Goal: Task Accomplishment & Management: Complete application form

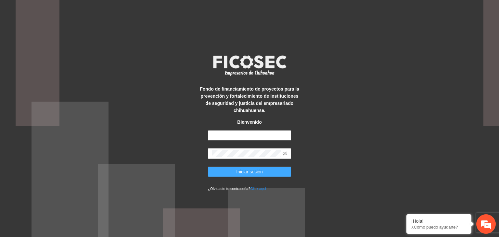
type input "**********"
click at [236, 172] on button "Iniciar sesión" at bounding box center [249, 172] width 83 height 10
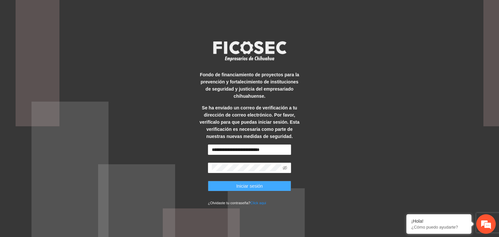
click at [256, 187] on span "Iniciar sesión" at bounding box center [249, 186] width 27 height 7
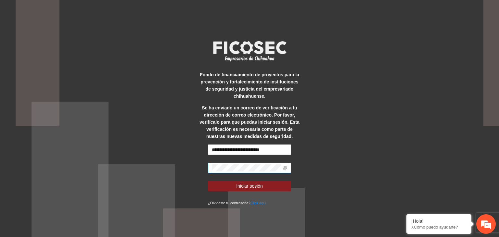
click at [282, 166] on span at bounding box center [249, 168] width 83 height 10
click at [283, 166] on icon "eye-invisible" at bounding box center [285, 168] width 5 height 5
click at [203, 159] on div "**********" at bounding box center [250, 118] width 104 height 175
click at [412, 107] on div "**********" at bounding box center [249, 118] width 499 height 237
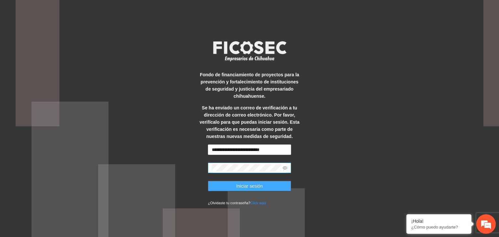
click at [253, 187] on span "Iniciar sesión" at bounding box center [249, 186] width 27 height 7
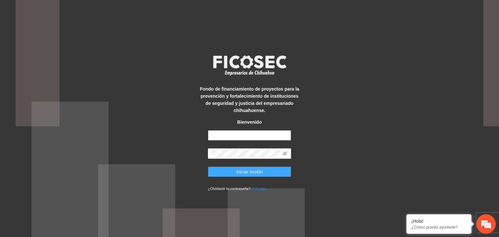
type input "**********"
click at [237, 171] on span "Iniciar sesión" at bounding box center [249, 171] width 27 height 7
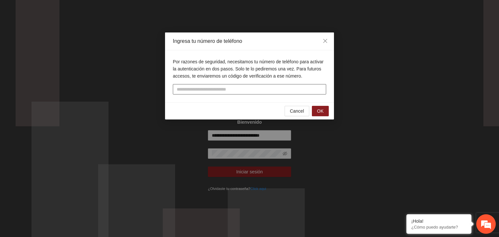
click at [190, 89] on input "tel" at bounding box center [249, 89] width 153 height 10
type input "**********"
click at [325, 109] on button "OK" at bounding box center [320, 111] width 17 height 10
click at [197, 91] on input "text" at bounding box center [249, 89] width 153 height 10
click at [321, 113] on span "OK" at bounding box center [320, 111] width 6 height 7
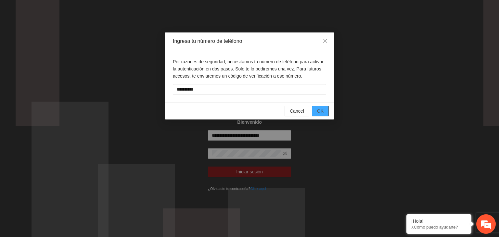
click at [321, 112] on span "OK" at bounding box center [320, 111] width 6 height 7
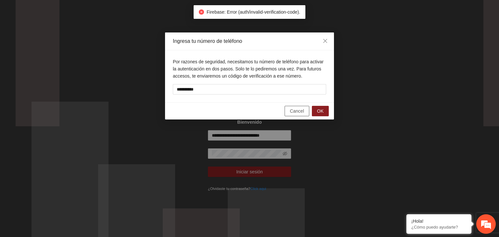
click at [301, 109] on span "Cancel" at bounding box center [297, 111] width 14 height 7
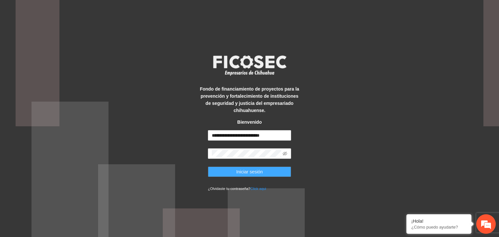
click at [262, 171] on button "Iniciar sesión" at bounding box center [249, 172] width 83 height 10
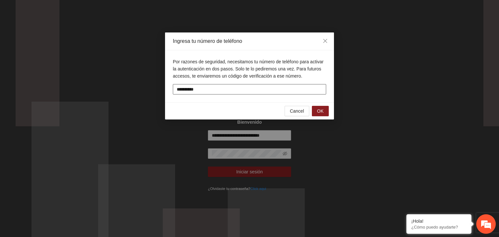
click at [190, 90] on input "**********" at bounding box center [249, 89] width 153 height 10
click at [321, 110] on span "OK" at bounding box center [320, 111] width 6 height 7
click at [325, 109] on button "OK" at bounding box center [320, 111] width 17 height 10
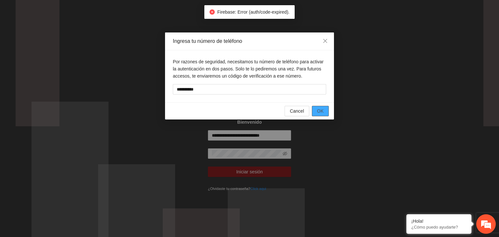
click at [324, 109] on button "OK" at bounding box center [320, 111] width 17 height 10
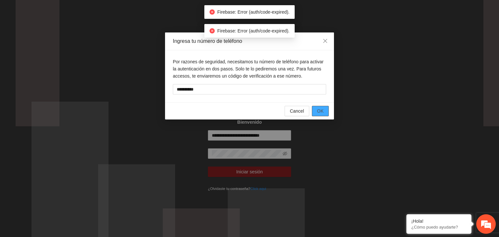
click at [324, 109] on button "OK" at bounding box center [320, 111] width 17 height 10
click at [324, 109] on span "OK" at bounding box center [320, 111] width 6 height 7
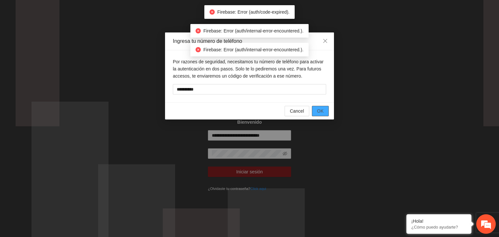
click at [324, 109] on span "OK" at bounding box center [320, 111] width 6 height 7
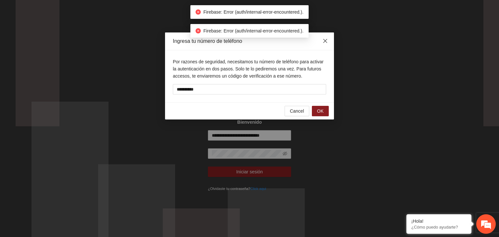
click at [324, 40] on icon "close" at bounding box center [325, 40] width 5 height 5
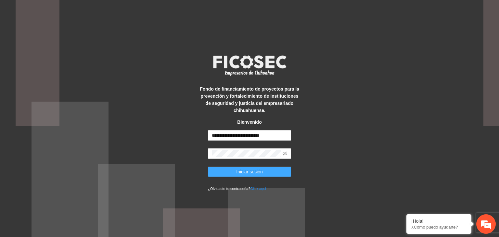
click at [248, 174] on span "Iniciar sesión" at bounding box center [249, 171] width 27 height 7
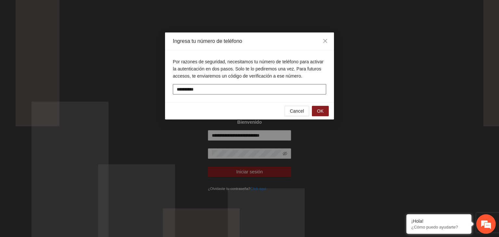
drag, startPoint x: 213, startPoint y: 90, endPoint x: 185, endPoint y: 90, distance: 28.3
click at [185, 90] on input "**********" at bounding box center [249, 89] width 153 height 10
click at [324, 109] on span "OK" at bounding box center [320, 111] width 6 height 7
drag, startPoint x: 211, startPoint y: 88, endPoint x: 183, endPoint y: 85, distance: 27.5
click at [183, 85] on input "**********" at bounding box center [249, 89] width 153 height 10
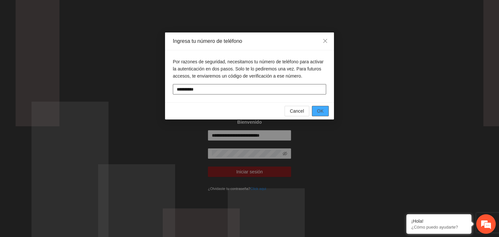
type input "**********"
click at [323, 109] on span "OK" at bounding box center [320, 111] width 6 height 7
click at [303, 111] on span "Cancel" at bounding box center [297, 111] width 14 height 7
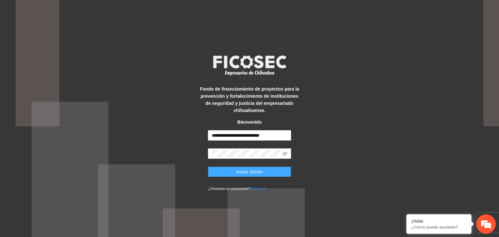
click at [237, 172] on span "Iniciar sesión" at bounding box center [249, 171] width 27 height 7
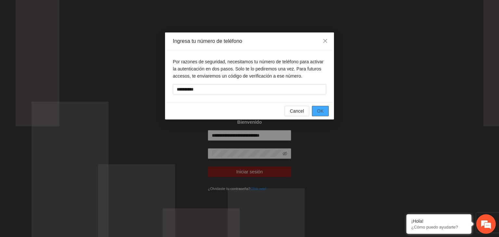
click at [322, 110] on span "OK" at bounding box center [320, 111] width 6 height 7
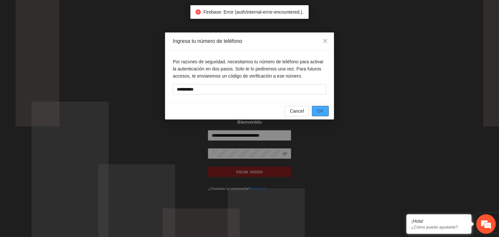
click at [320, 114] on button "OK" at bounding box center [320, 111] width 17 height 10
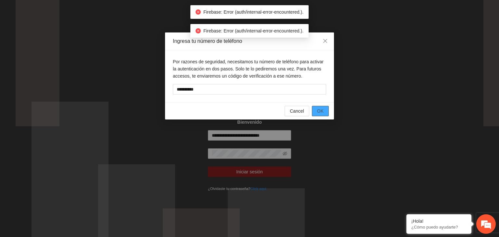
click at [322, 110] on span "OK" at bounding box center [320, 111] width 6 height 7
click at [321, 109] on span "OK" at bounding box center [320, 111] width 6 height 7
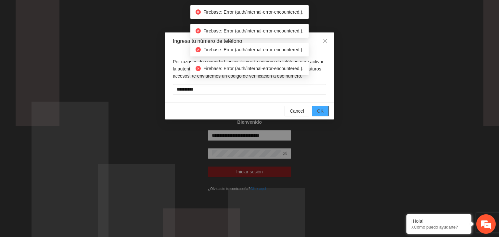
click at [321, 109] on span "OK" at bounding box center [320, 111] width 6 height 7
click at [327, 41] on icon "close" at bounding box center [325, 40] width 5 height 5
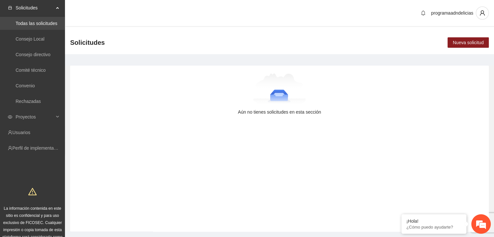
click at [41, 23] on link "Todas las solicitudes" at bounding box center [37, 23] width 42 height 5
click at [43, 118] on span "Proyectos" at bounding box center [35, 116] width 38 height 13
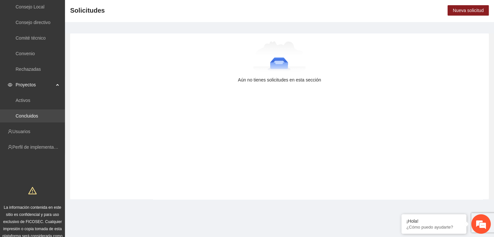
scroll to position [32, 0]
click at [31, 113] on link "Concluidos" at bounding box center [27, 115] width 22 height 5
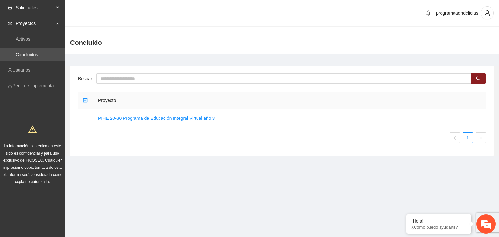
click at [39, 8] on span "Solicitudes" at bounding box center [35, 7] width 38 height 13
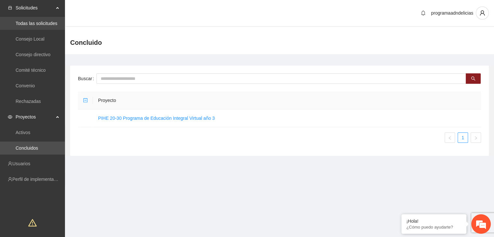
click at [36, 24] on link "Todas las solicitudes" at bounding box center [37, 23] width 42 height 5
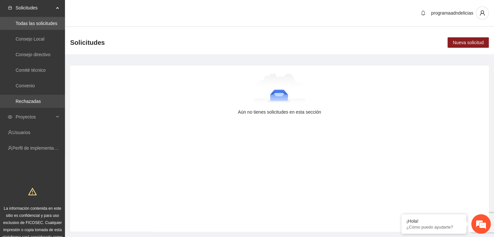
click at [27, 101] on link "Rechazadas" at bounding box center [28, 101] width 25 height 5
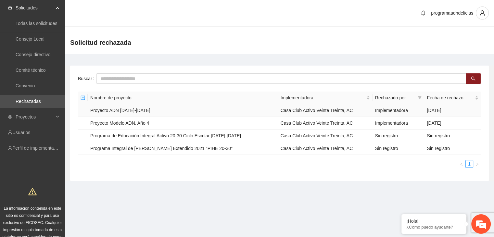
click at [117, 111] on td "Proyecto ADN 2023-2024" at bounding box center [183, 110] width 190 height 13
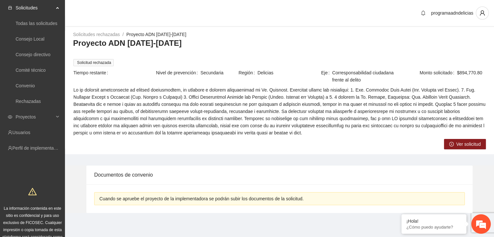
click at [474, 139] on button "Ver solicitud" at bounding box center [465, 144] width 42 height 10
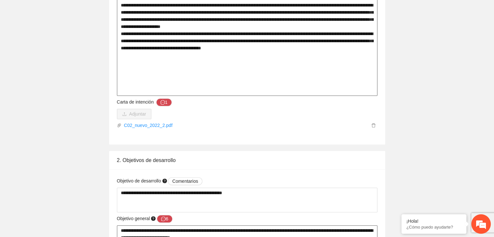
scroll to position [637, 0]
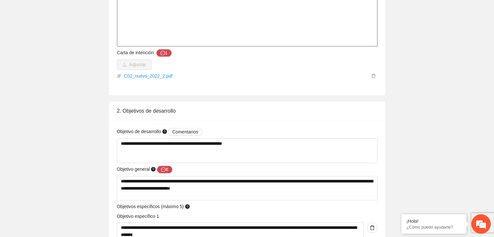
drag, startPoint x: 120, startPoint y: 117, endPoint x: 150, endPoint y: 33, distance: 89.3
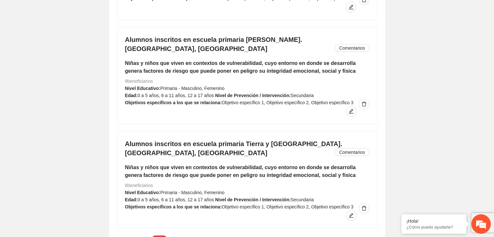
scroll to position [1221, 0]
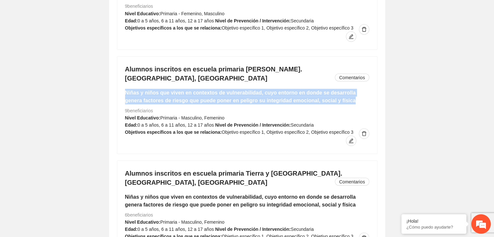
drag, startPoint x: 124, startPoint y: 59, endPoint x: 368, endPoint y: 67, distance: 244.1
click at [368, 67] on div "Alumnos inscritos en escuela primaria Juan Rulfo de Cd. Delicias, Chihuahua Com…" at bounding box center [247, 105] width 260 height 97
copy h5 "Niñas y niños que viven en contextos de vulnerabilidad, cuyo entorno en donde s…"
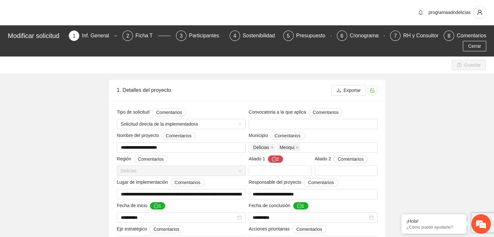
scroll to position [0, 0]
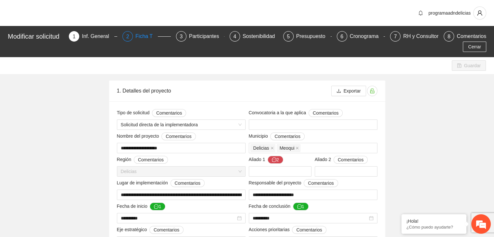
click at [140, 37] on div "Ficha T" at bounding box center [146, 36] width 22 height 10
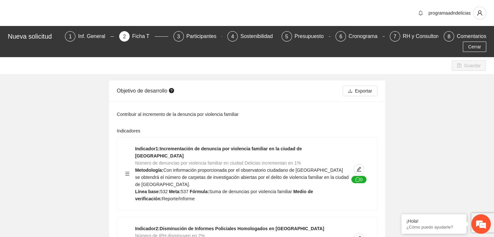
click at [27, 36] on div "Nueva solicitud" at bounding box center [34, 36] width 53 height 10
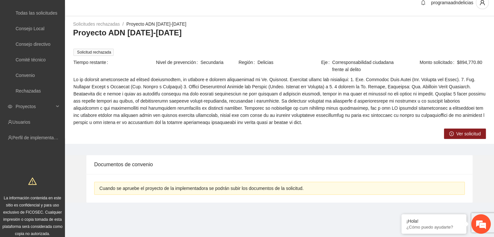
scroll to position [16, 0]
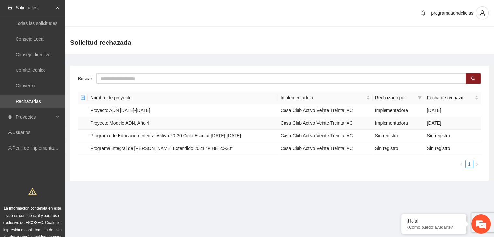
click at [129, 123] on td "Proyecto Modelo ADN, Año 4" at bounding box center [183, 123] width 190 height 13
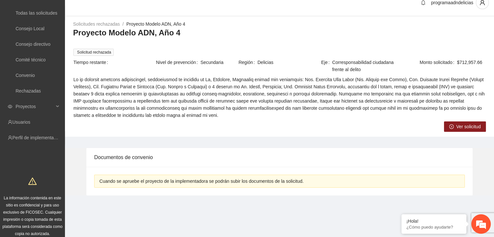
scroll to position [16, 0]
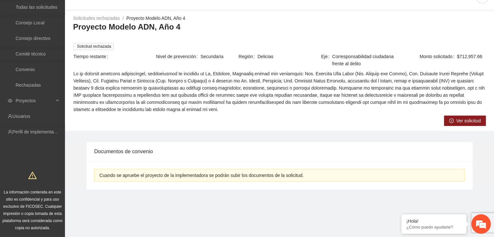
click at [464, 122] on span "Ver solicitud" at bounding box center [468, 120] width 24 height 7
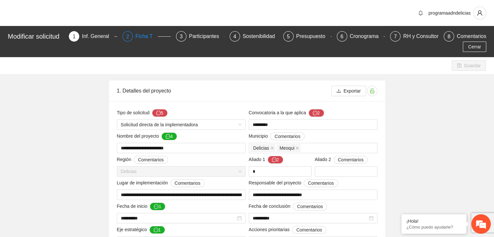
click at [141, 35] on div "Ficha T" at bounding box center [146, 36] width 22 height 10
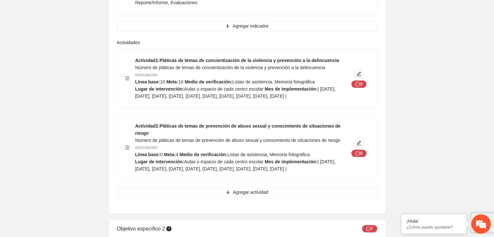
scroll to position [747, 0]
